Goal: Use online tool/utility: Utilize a website feature to perform a specific function

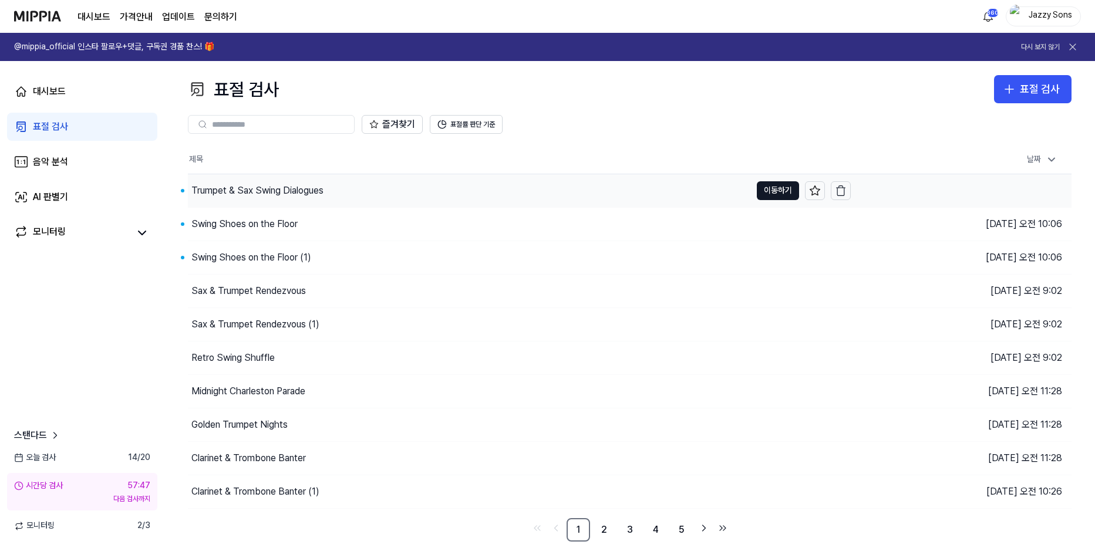
click at [261, 191] on div "Trumpet & Sax Swing Dialogues" at bounding box center [257, 191] width 132 height 14
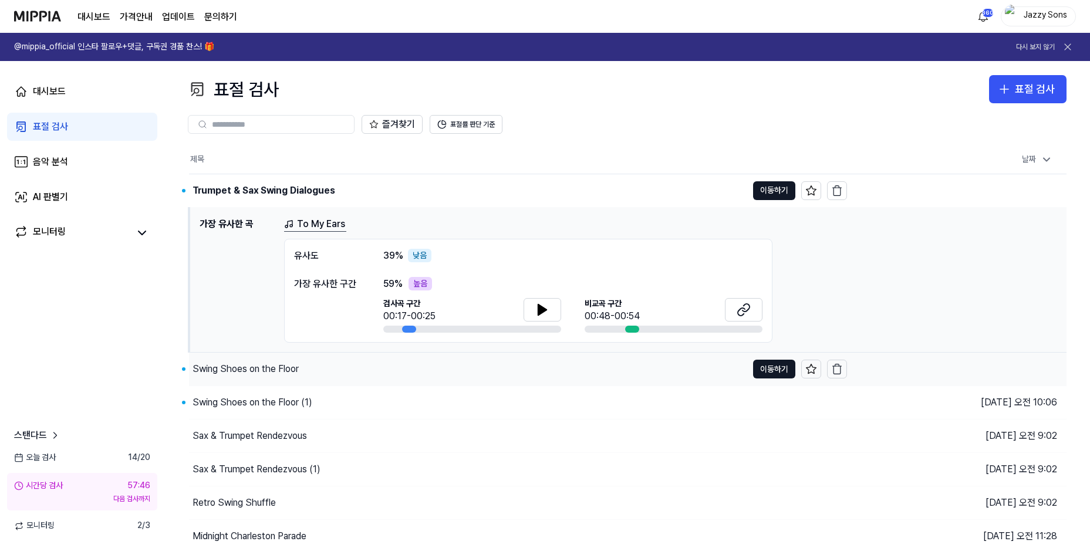
click at [224, 363] on div "Swing Shoes on the Floor" at bounding box center [246, 369] width 106 height 14
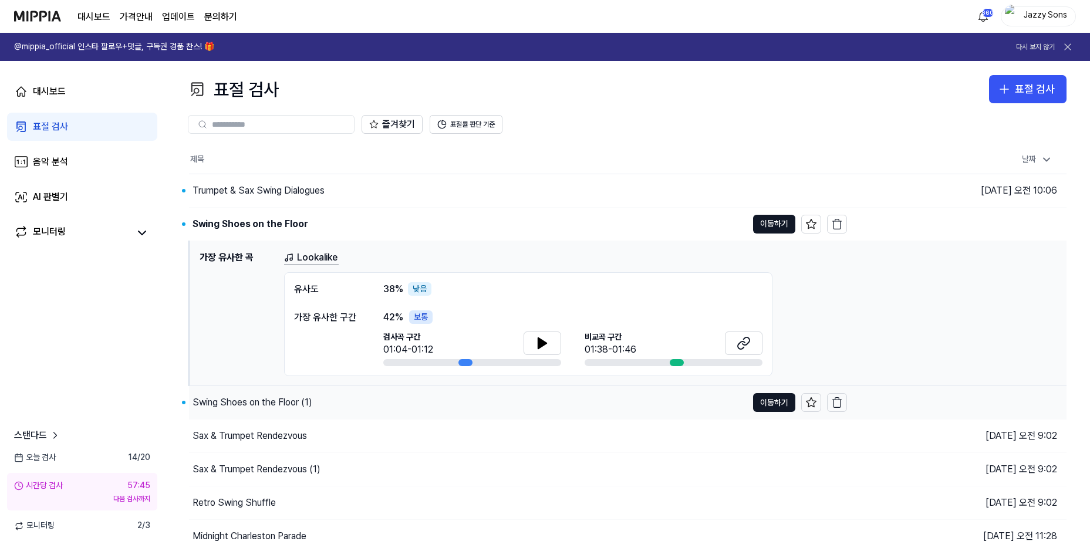
click at [228, 403] on div "Swing Shoes on the Floor (1)" at bounding box center [253, 403] width 120 height 14
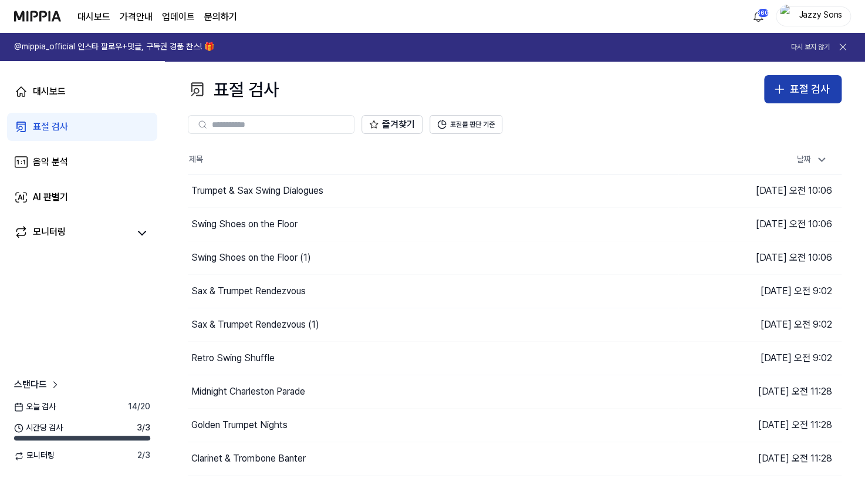
click at [810, 90] on div "표절 검사" at bounding box center [810, 89] width 40 height 17
click at [797, 96] on div "표절 검사" at bounding box center [810, 89] width 40 height 17
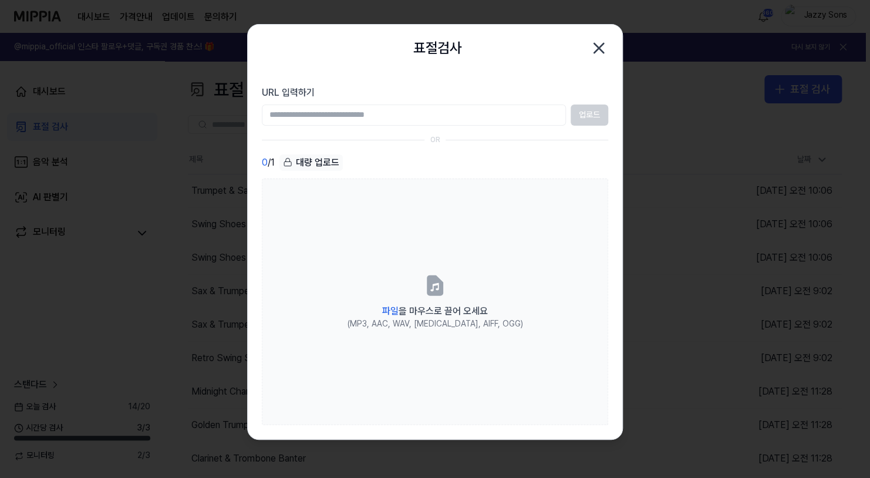
click at [598, 46] on icon "button" at bounding box center [598, 48] width 19 height 19
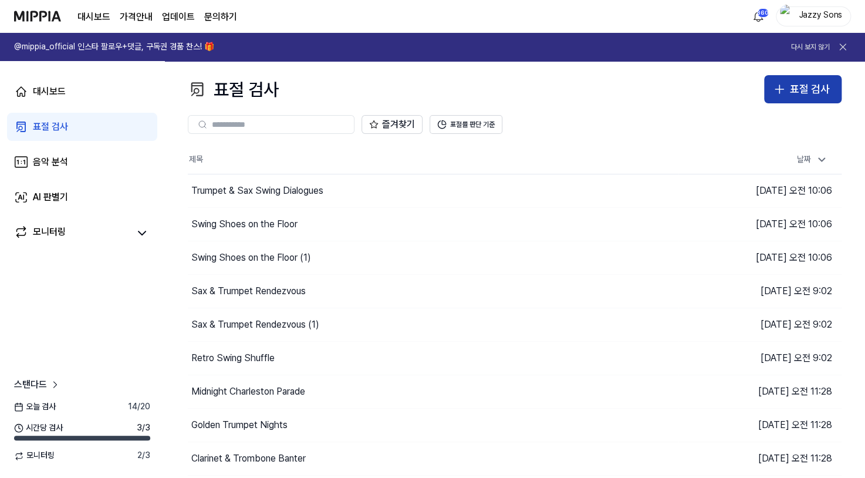
click at [790, 92] on div "표절 검사" at bounding box center [810, 89] width 40 height 17
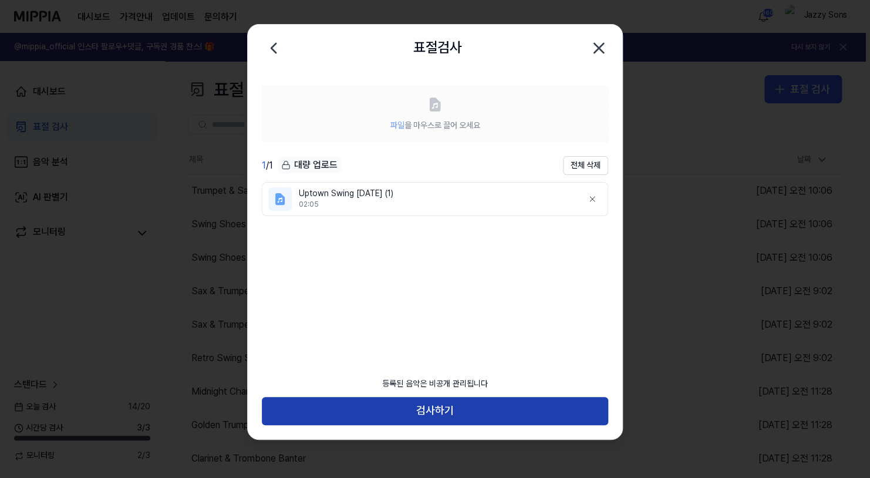
click at [436, 415] on button "검사하기" at bounding box center [435, 411] width 346 height 28
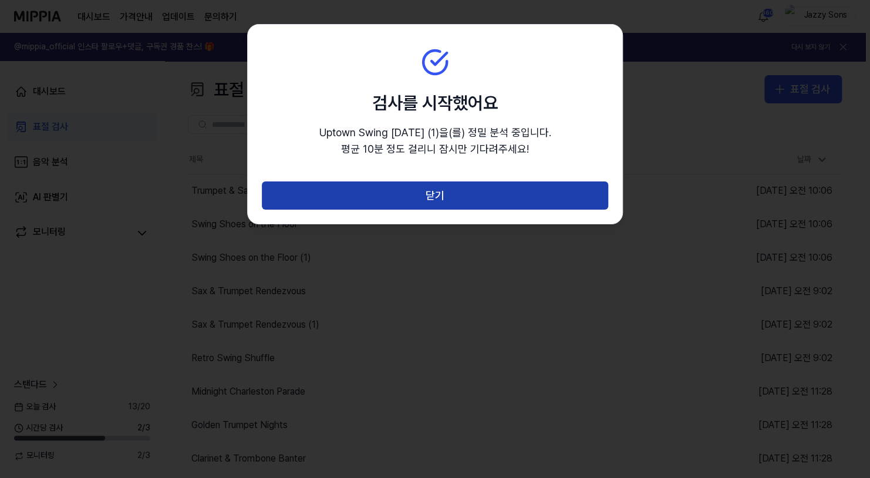
click at [437, 199] on button "닫기" at bounding box center [435, 195] width 346 height 28
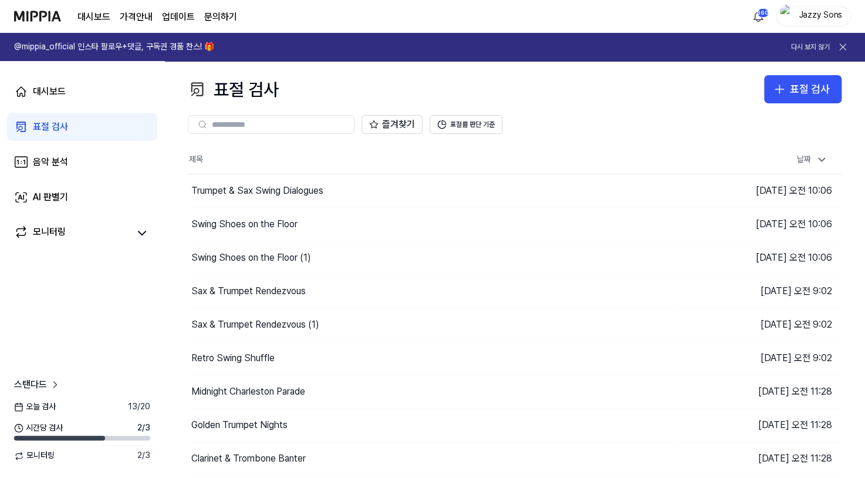
click at [780, 103] on div "즐겨찾기 표절률 판단 기준" at bounding box center [515, 124] width 654 height 42
click at [790, 96] on div "표절 검사" at bounding box center [810, 89] width 40 height 17
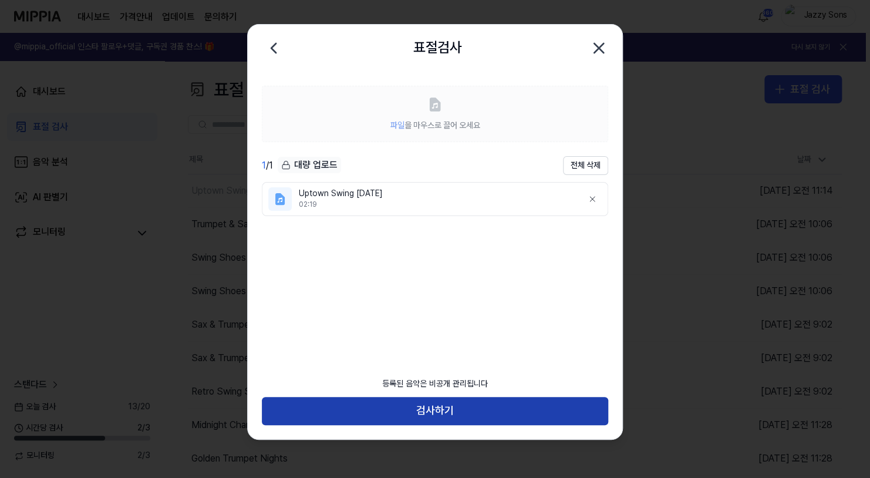
click at [407, 411] on button "검사하기" at bounding box center [435, 411] width 346 height 28
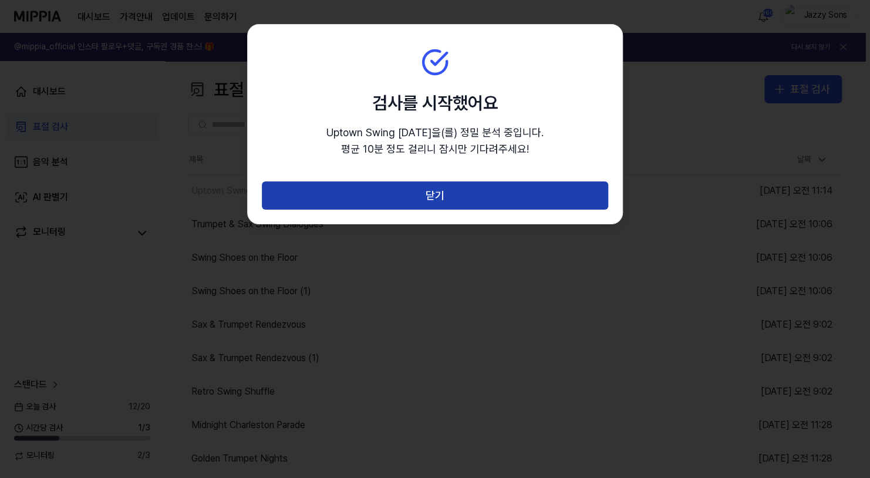
click at [427, 187] on button "닫기" at bounding box center [435, 195] width 346 height 28
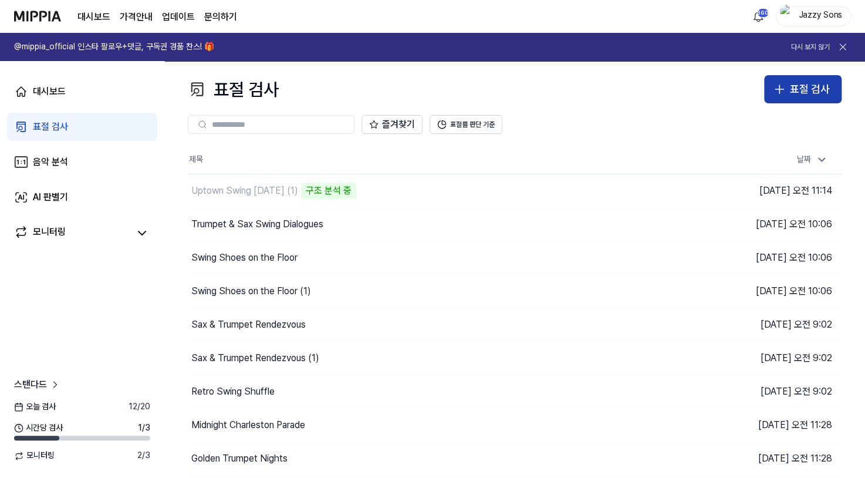
click at [798, 95] on div "표절 검사" at bounding box center [810, 89] width 40 height 17
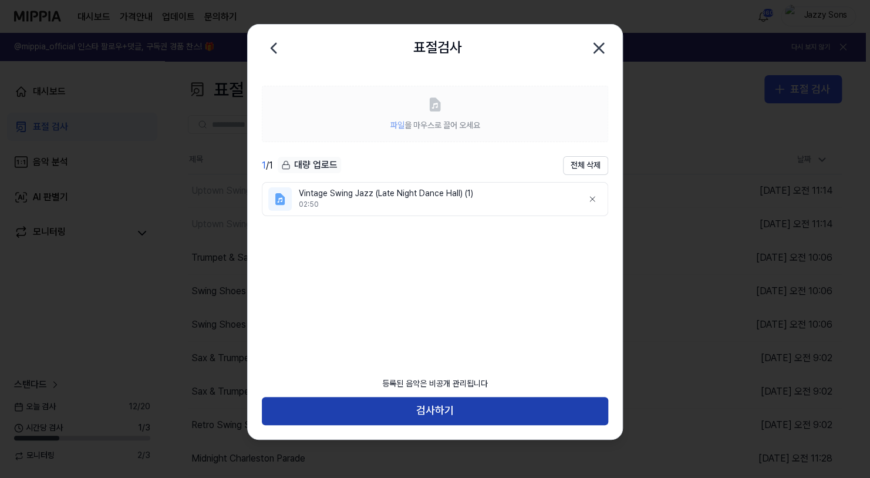
click at [448, 402] on button "검사하기" at bounding box center [435, 411] width 346 height 28
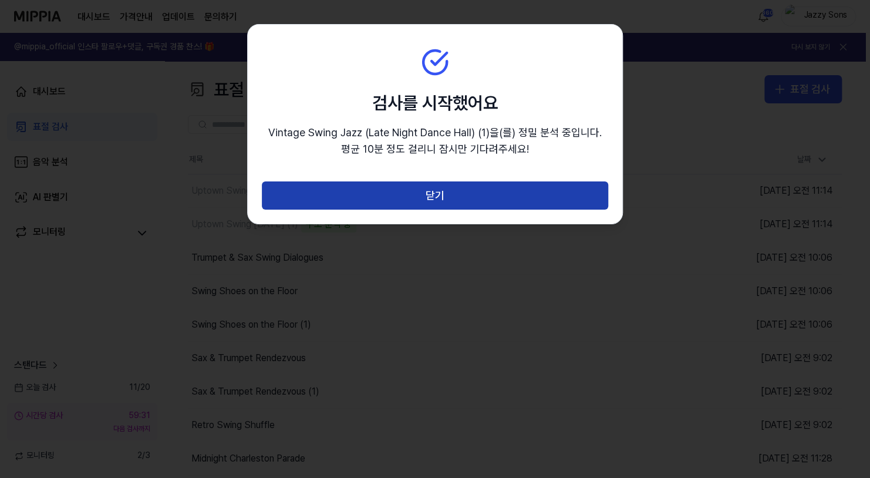
click at [476, 191] on button "닫기" at bounding box center [435, 195] width 346 height 28
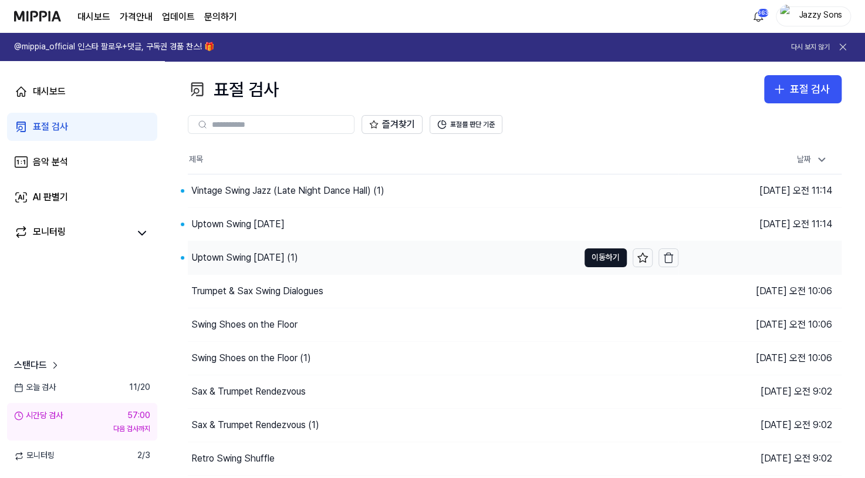
click at [217, 262] on div "Uptown Swing Carnival (1)" at bounding box center [244, 258] width 107 height 14
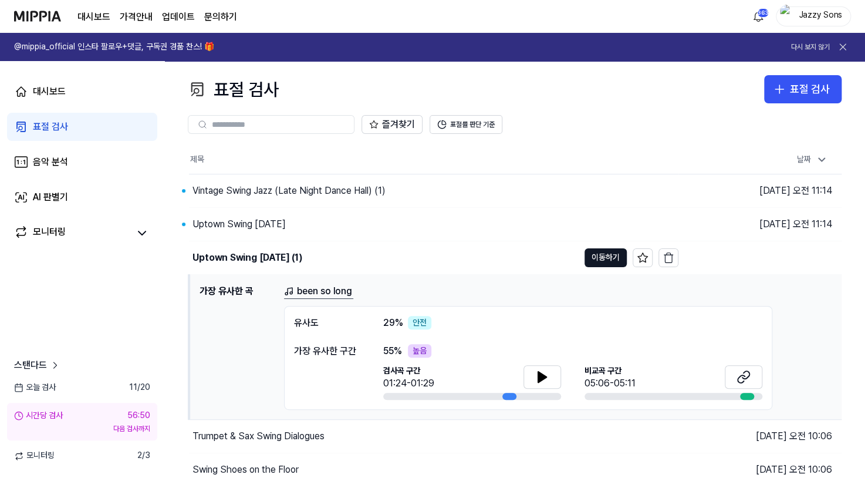
click at [47, 127] on div "표절 검사" at bounding box center [50, 127] width 35 height 14
click at [244, 217] on div "Uptown Swing Carnival" at bounding box center [239, 224] width 93 height 14
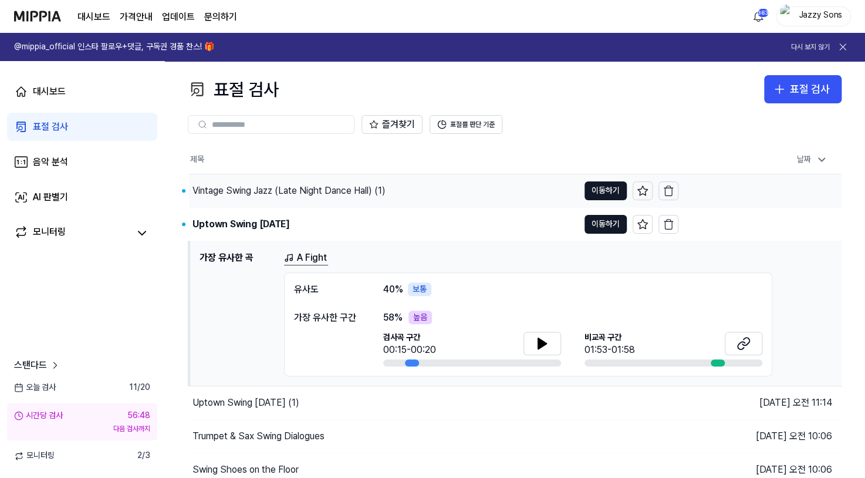
click at [261, 194] on div "Vintage Swing Jazz (Late Night Dance Hall) (1)" at bounding box center [289, 191] width 193 height 14
